Goal: Information Seeking & Learning: Learn about a topic

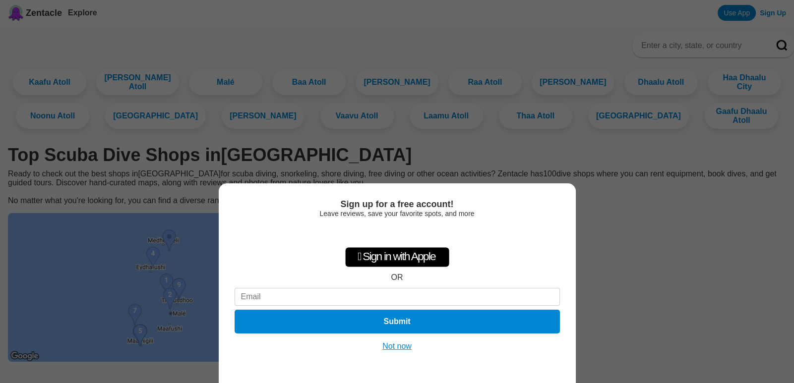
click at [389, 348] on button "Not now" at bounding box center [396, 347] width 35 height 10
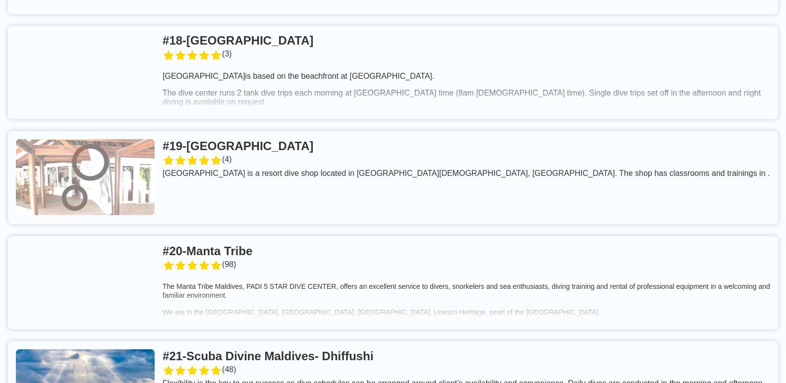
scroll to position [2132, 0]
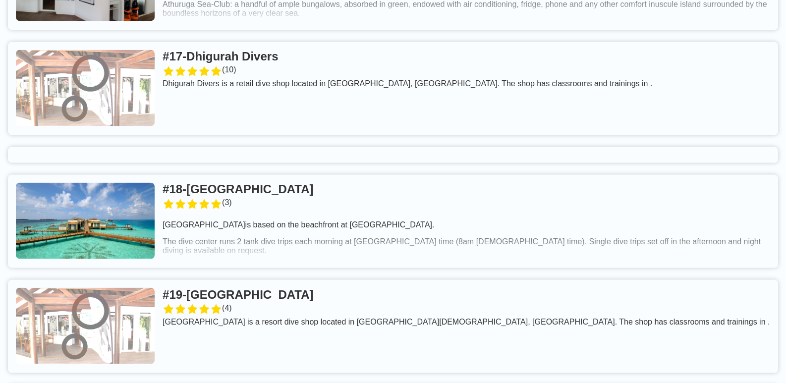
click at [285, 53] on link at bounding box center [393, 88] width 770 height 93
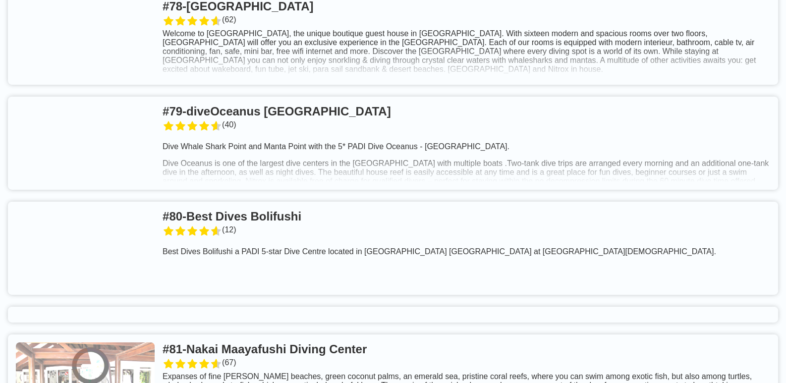
scroll to position [8923, 0]
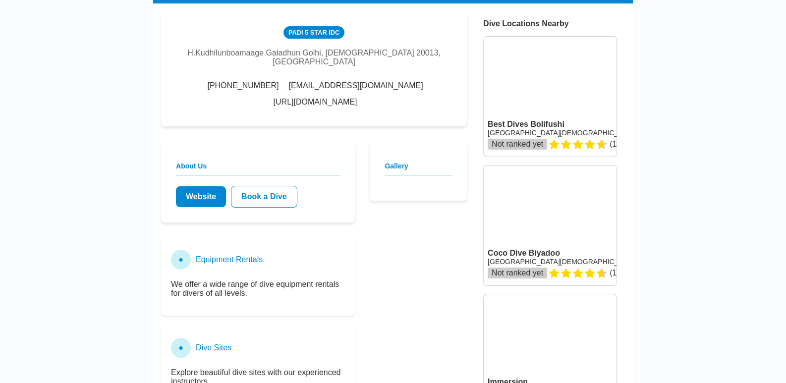
scroll to position [198, 0]
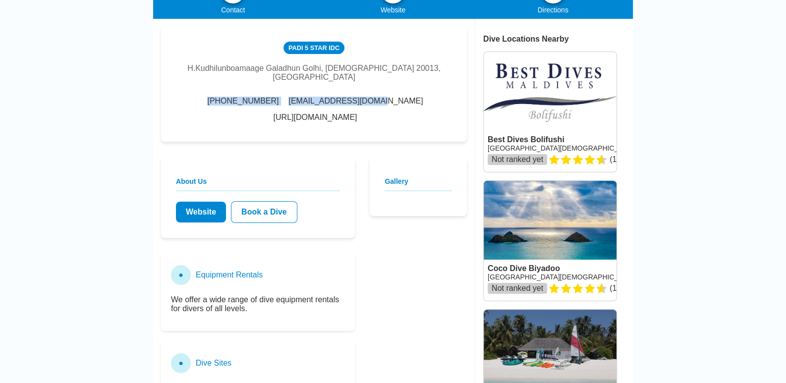
drag, startPoint x: 183, startPoint y: 95, endPoint x: 337, endPoint y: 91, distance: 153.7
click at [337, 97] on div "+960 3304649 waldorf@oceangroup.mv http://www.oceangroup.mv/" at bounding box center [314, 109] width 276 height 25
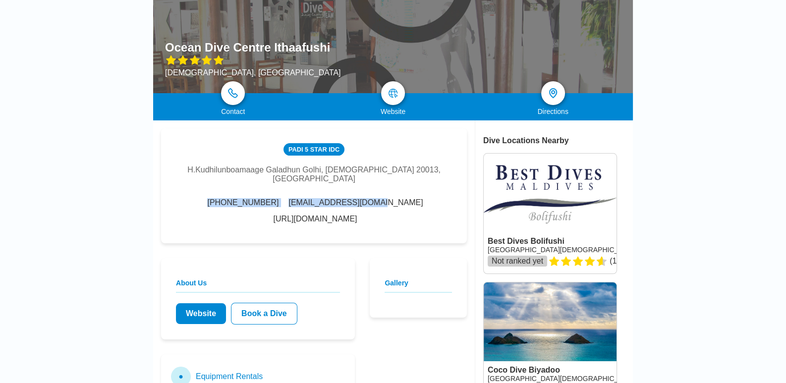
scroll to position [247, 0]
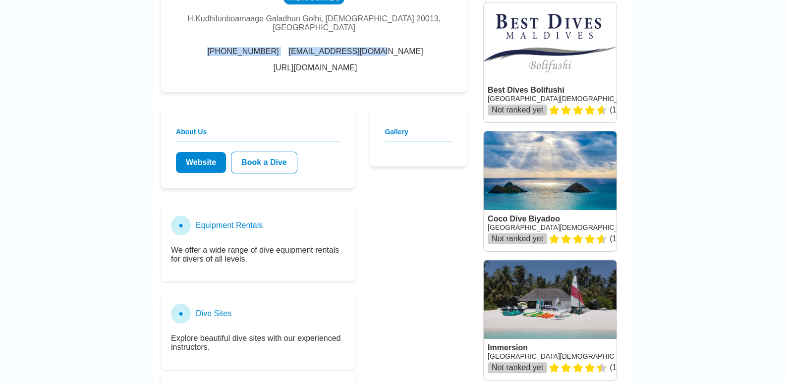
click at [189, 152] on link "Website" at bounding box center [201, 162] width 50 height 21
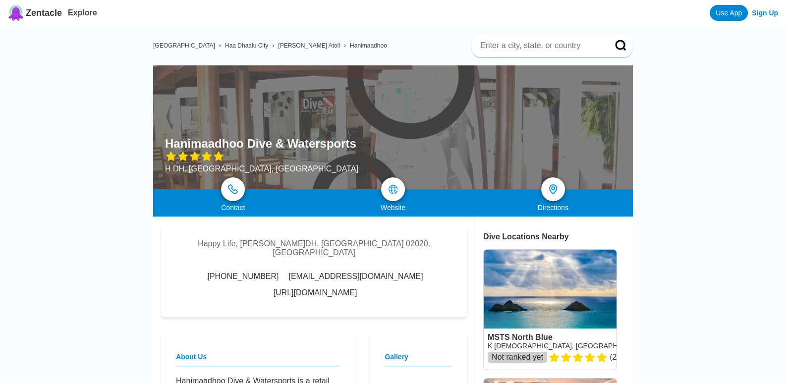
click at [342, 289] on link "http://www.hanimaadhoodive.com/" at bounding box center [316, 293] width 84 height 9
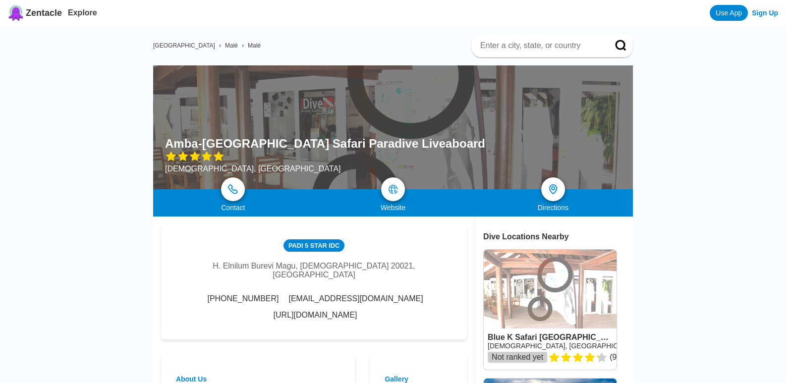
click at [314, 314] on link "http://www.amba-malediven.com/" at bounding box center [316, 315] width 84 height 9
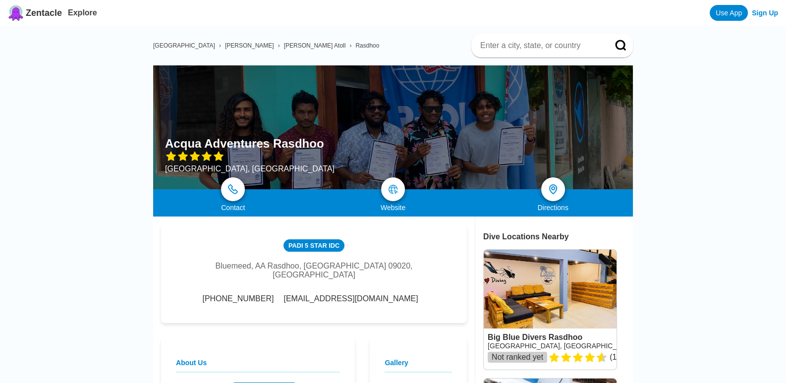
scroll to position [198, 0]
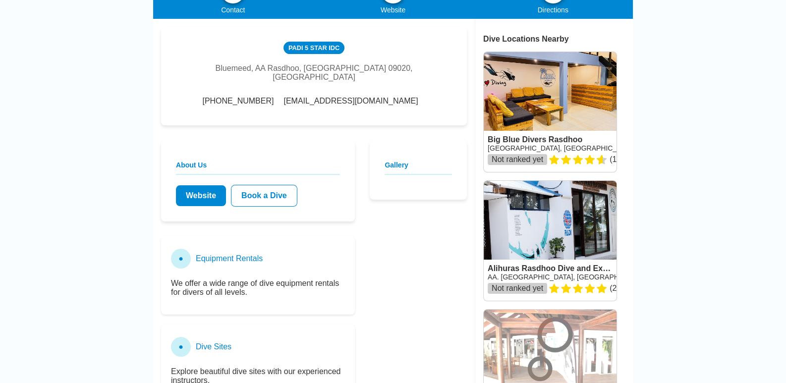
click at [192, 196] on link "Website" at bounding box center [201, 195] width 50 height 21
click at [193, 195] on link "Website" at bounding box center [201, 195] width 50 height 21
click at [205, 186] on link "Website" at bounding box center [201, 195] width 50 height 21
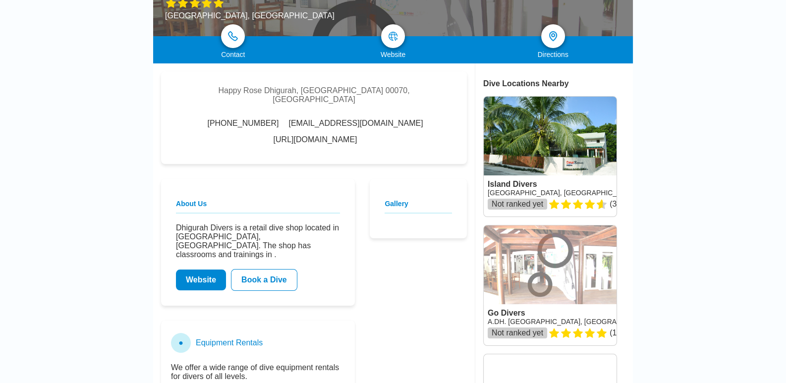
scroll to position [247, 0]
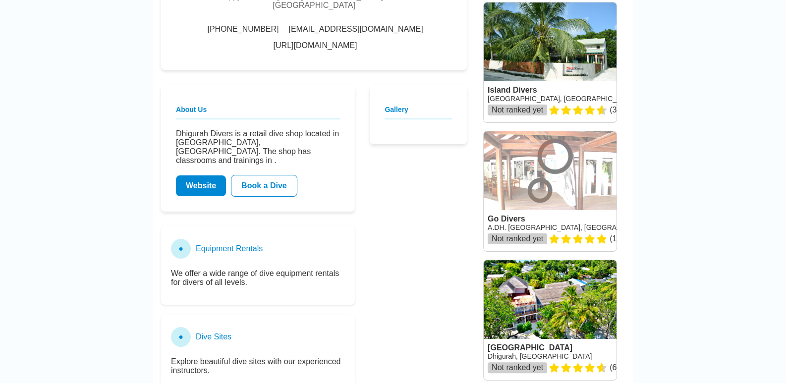
click at [195, 175] on link "Website" at bounding box center [201, 185] width 50 height 21
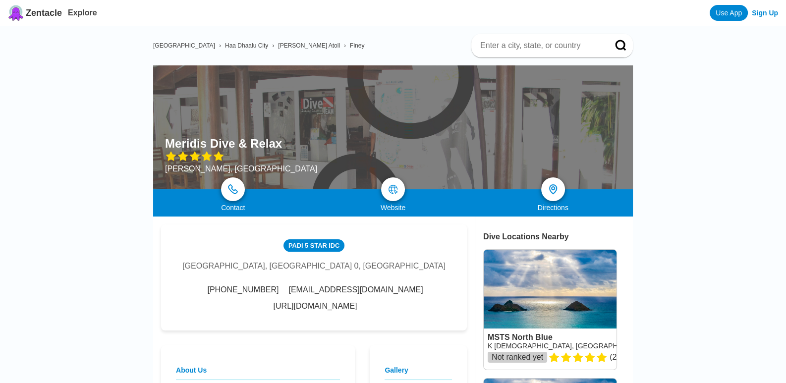
scroll to position [198, 0]
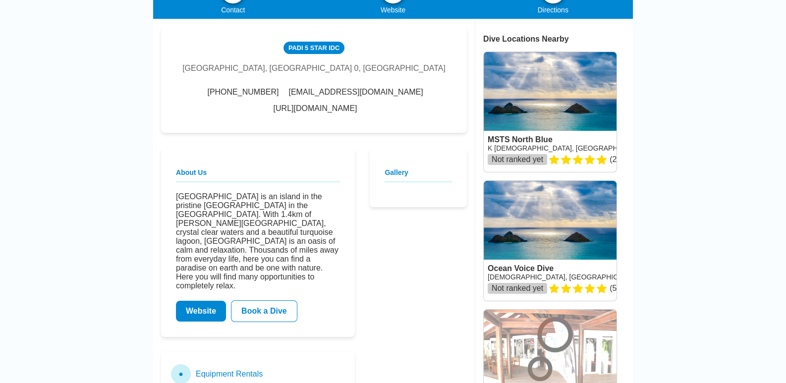
click at [214, 310] on link "Website" at bounding box center [201, 311] width 50 height 21
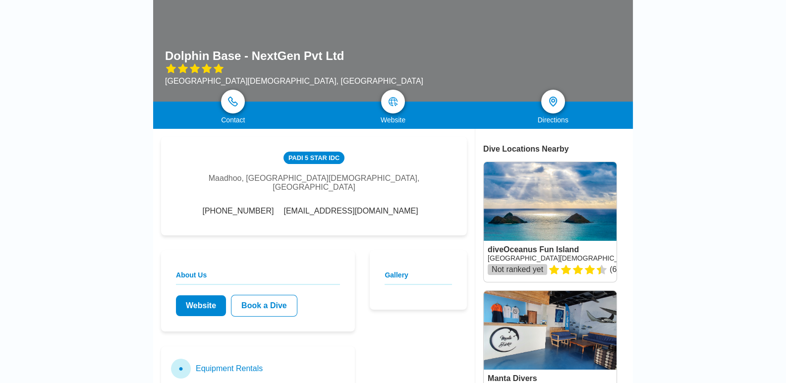
scroll to position [149, 0]
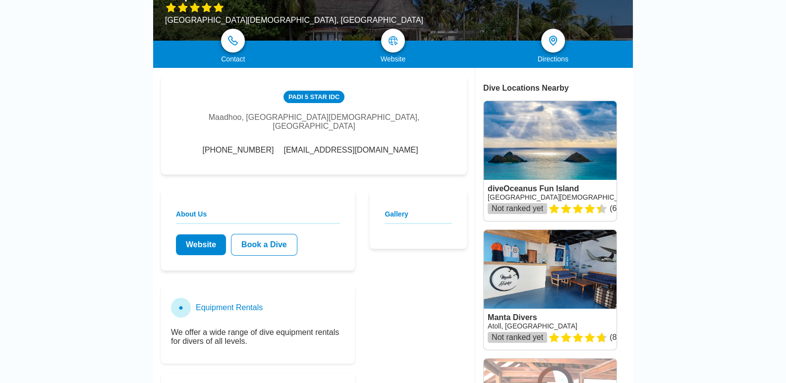
click at [186, 245] on link "Website" at bounding box center [201, 244] width 50 height 21
click at [395, 44] on img at bounding box center [393, 41] width 12 height 12
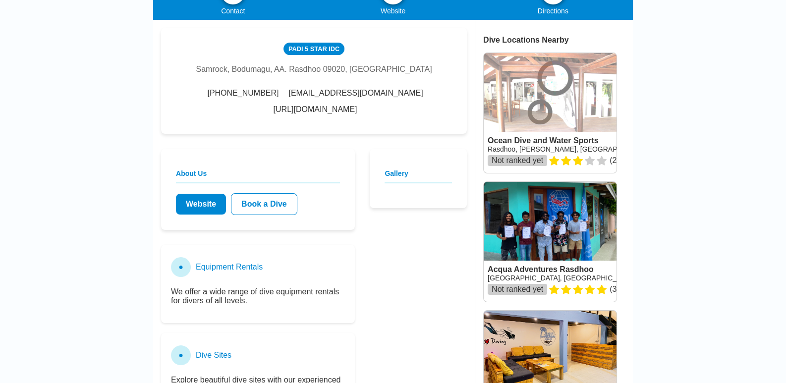
scroll to position [198, 0]
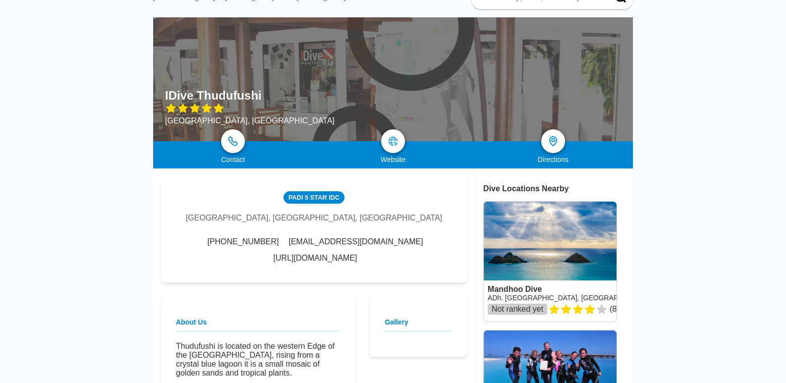
scroll to position [99, 0]
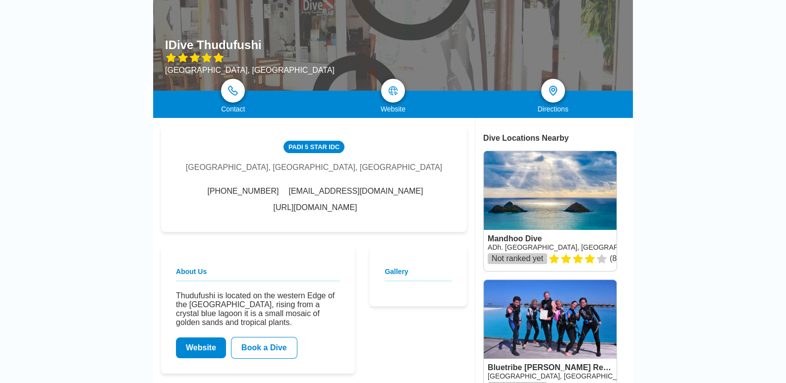
click at [357, 203] on link "http://www.idive.mv/" at bounding box center [316, 207] width 84 height 9
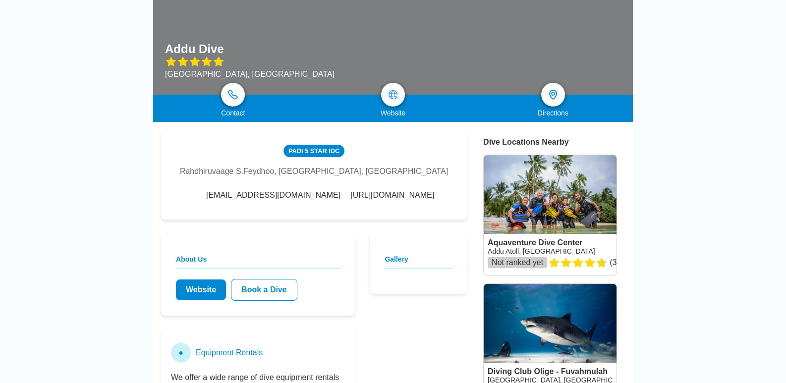
scroll to position [198, 0]
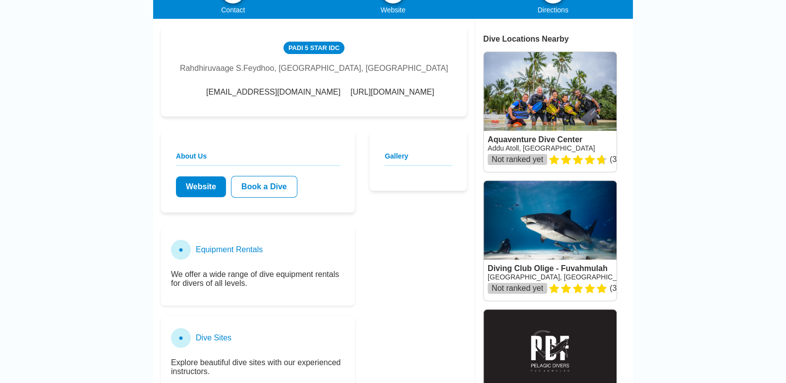
click at [350, 95] on link "[URL][DOMAIN_NAME]" at bounding box center [392, 92] width 84 height 9
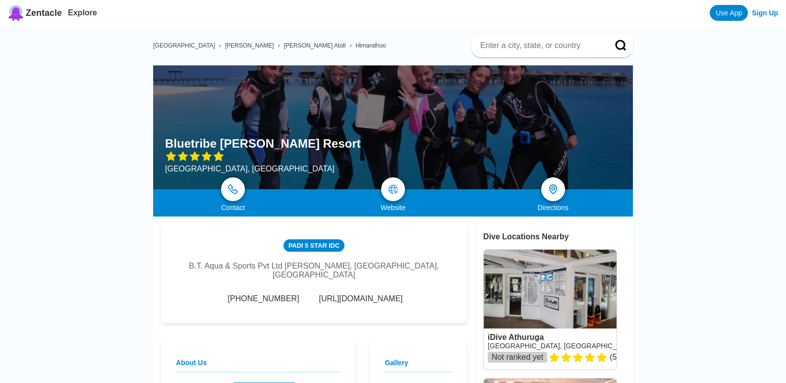
scroll to position [198, 0]
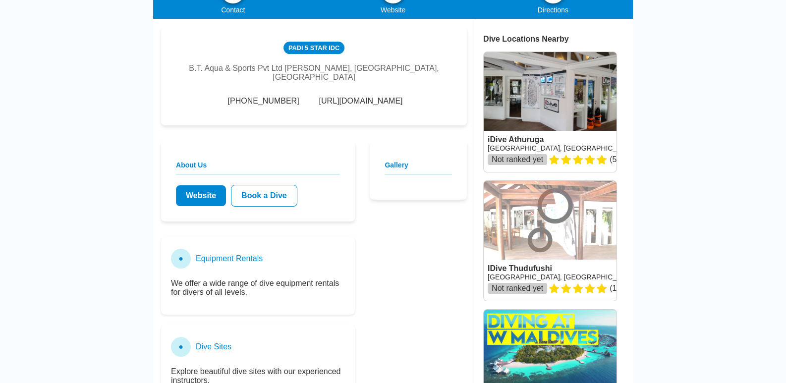
click at [382, 97] on link "http://www.bluetribe.biz/" at bounding box center [361, 101] width 84 height 9
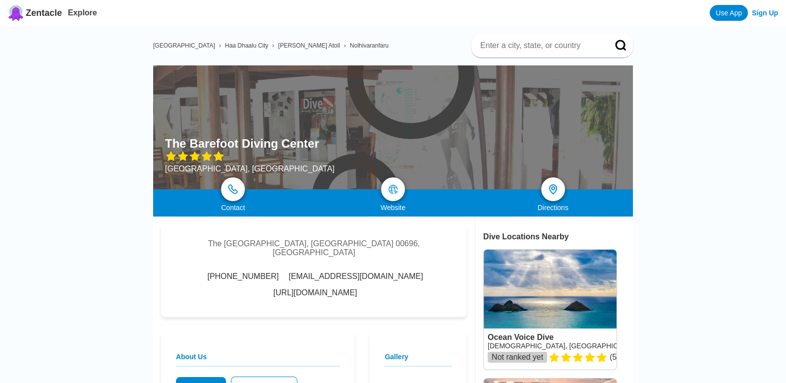
click at [357, 289] on link "http://www.thebarefoot.com/" at bounding box center [316, 293] width 84 height 9
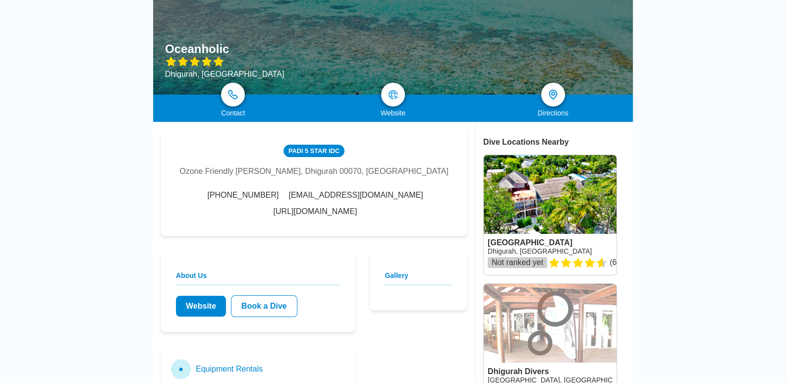
scroll to position [99, 0]
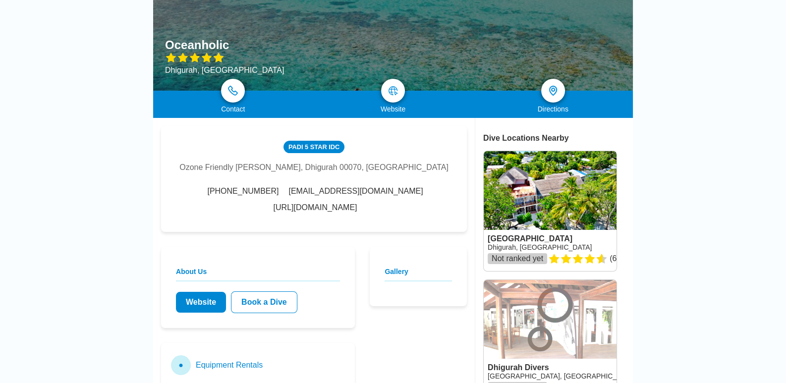
click at [357, 212] on link "https://www.whitesanddhigurah.com/" at bounding box center [316, 207] width 84 height 9
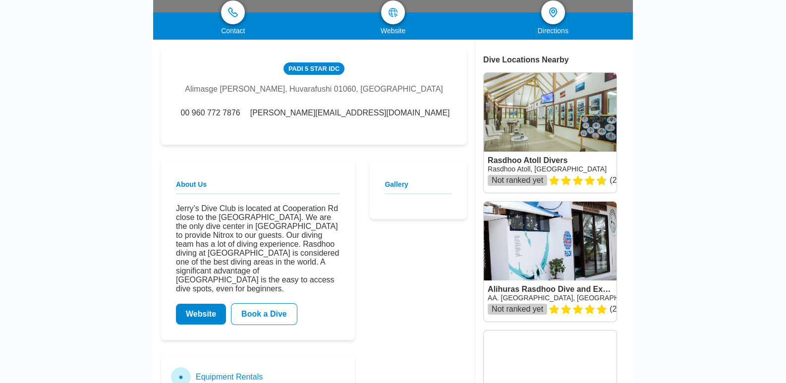
scroll to position [297, 0]
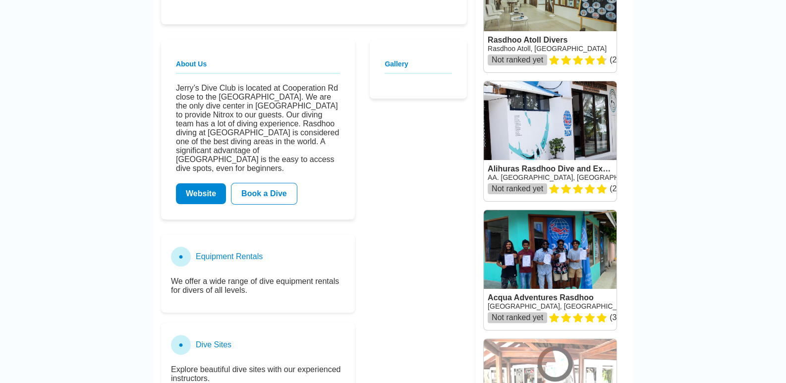
click at [210, 200] on link "Website" at bounding box center [201, 193] width 50 height 21
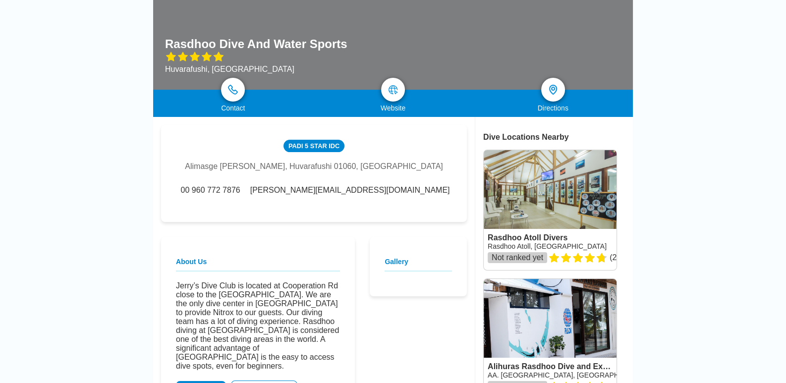
scroll to position [0, 0]
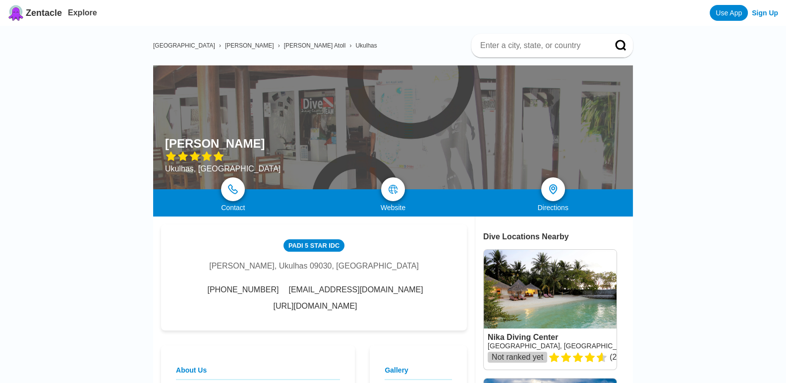
scroll to position [99, 0]
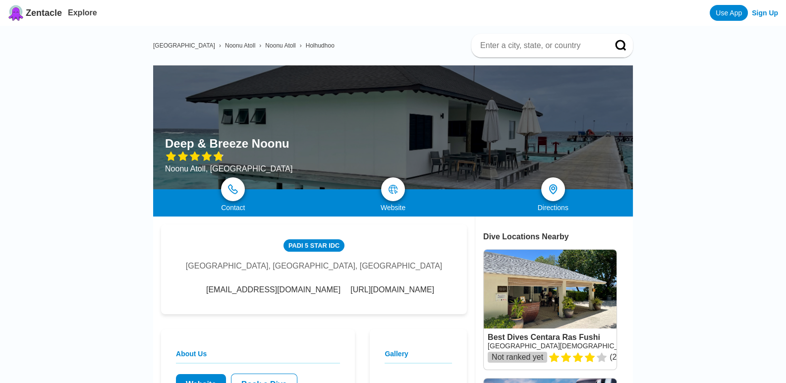
click at [395, 294] on link "http://www.silversandsdiving.com/" at bounding box center [392, 290] width 84 height 9
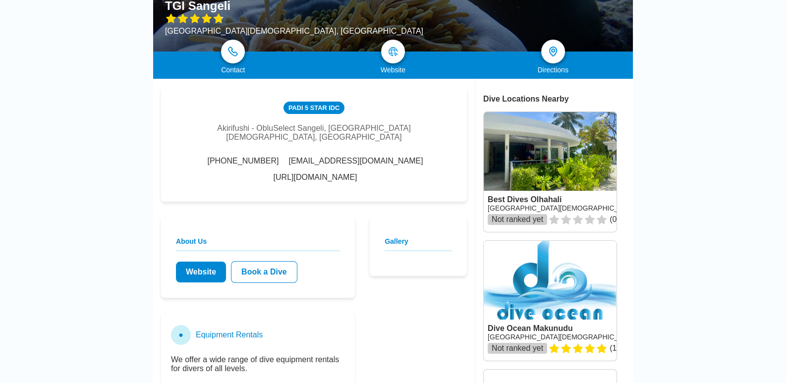
scroll to position [247, 0]
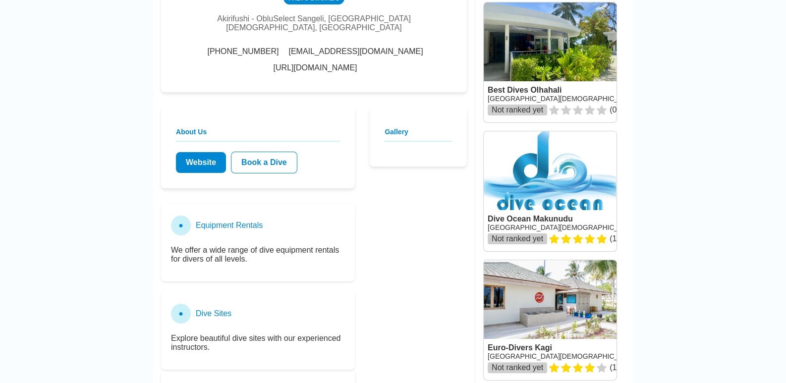
click at [357, 63] on link "[URL][DOMAIN_NAME]" at bounding box center [316, 67] width 84 height 9
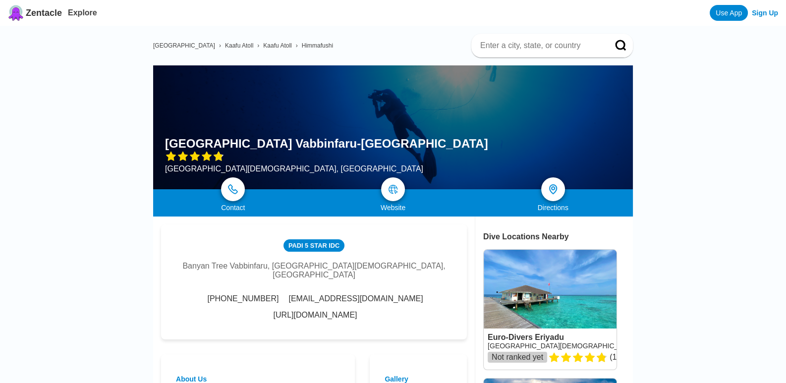
click at [357, 311] on link "http://www.angsana.com/en/em-maldives-ihuru" at bounding box center [316, 315] width 84 height 9
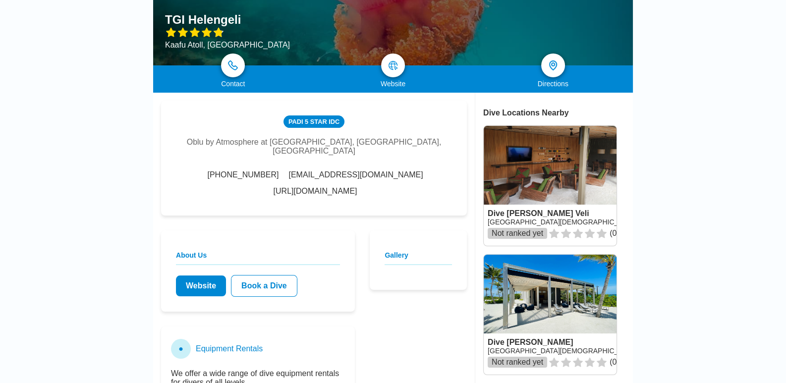
scroll to position [247, 0]
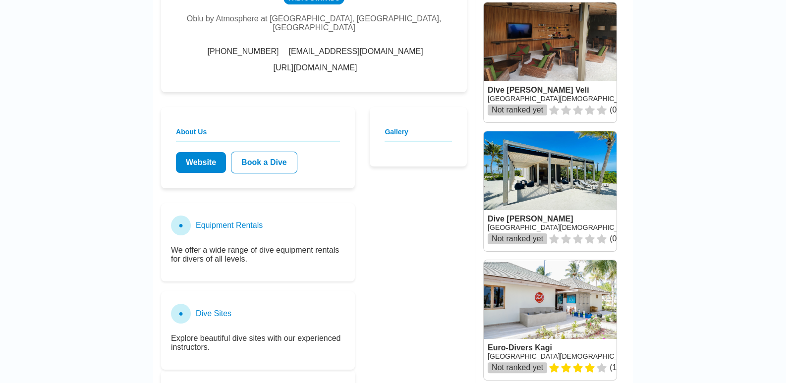
click at [312, 63] on link "http://www.tgimaldives.com/helengeli" at bounding box center [316, 67] width 84 height 9
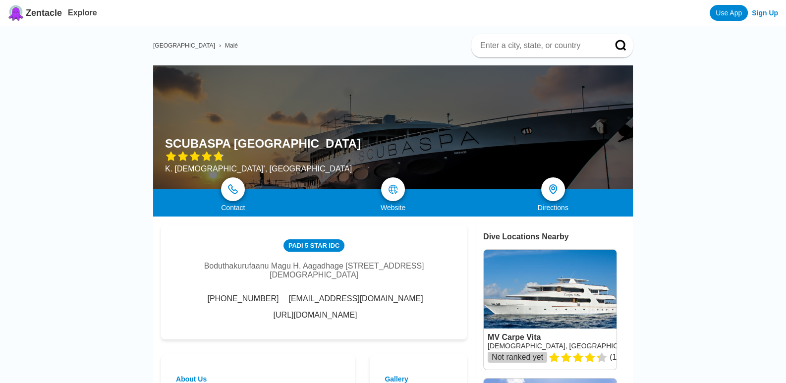
scroll to position [247, 0]
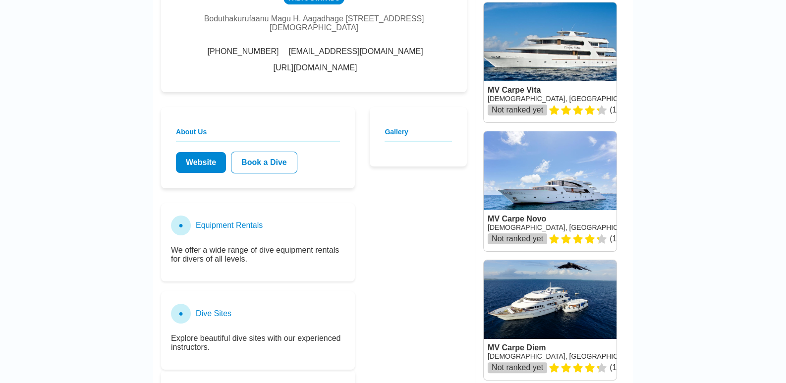
click at [357, 63] on link "[URL][DOMAIN_NAME]" at bounding box center [316, 67] width 84 height 9
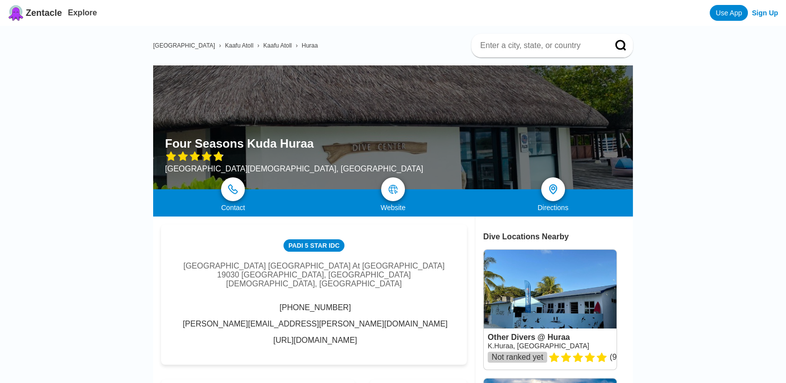
scroll to position [247, 0]
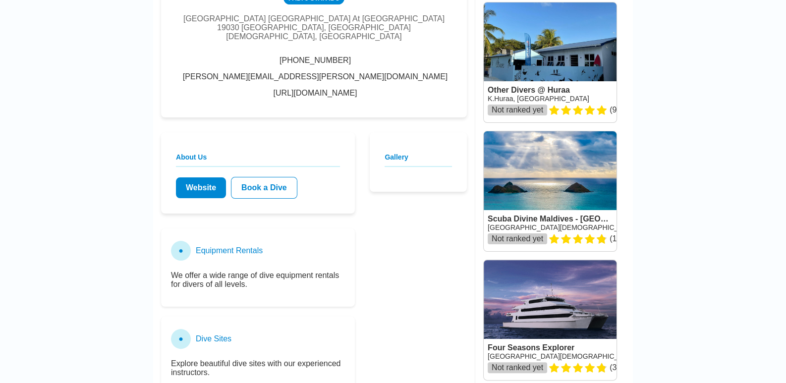
click at [326, 89] on link "http://www.fourseasons.com/maldiveskh" at bounding box center [316, 93] width 84 height 9
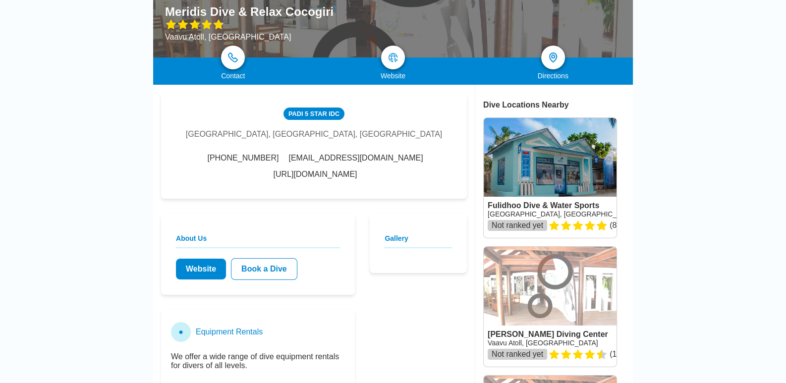
scroll to position [198, 0]
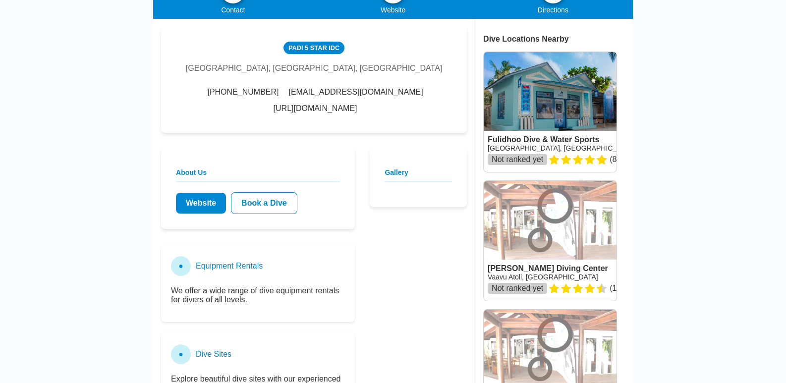
click at [357, 104] on link "[URL][DOMAIN_NAME]" at bounding box center [316, 108] width 84 height 9
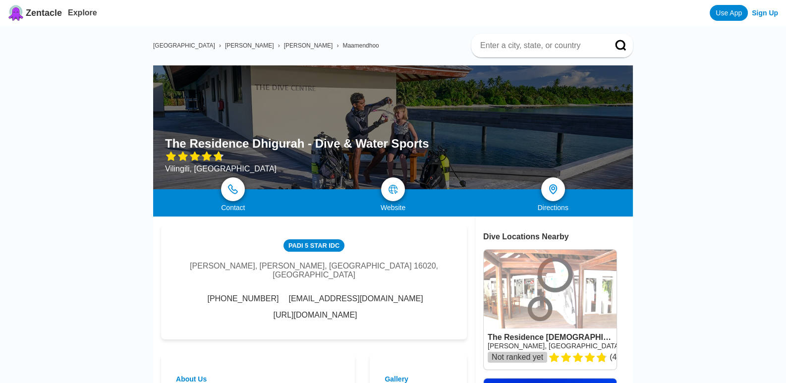
click at [345, 315] on link "http://www.cenizaro.com/" at bounding box center [316, 315] width 84 height 9
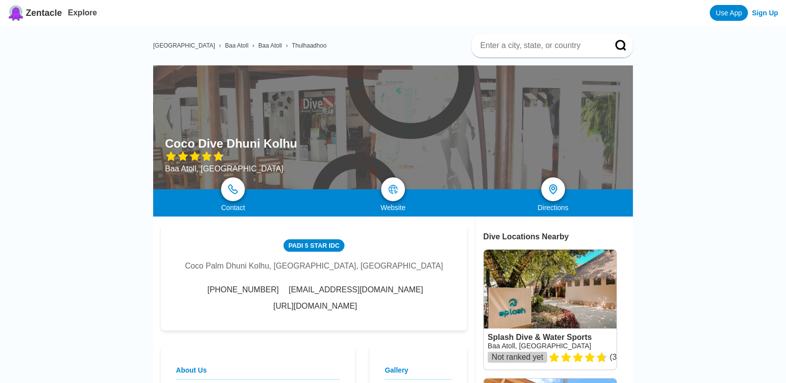
click at [357, 302] on link "http://www.dive-ocean.com/" at bounding box center [316, 306] width 84 height 9
